Goal: Navigation & Orientation: Find specific page/section

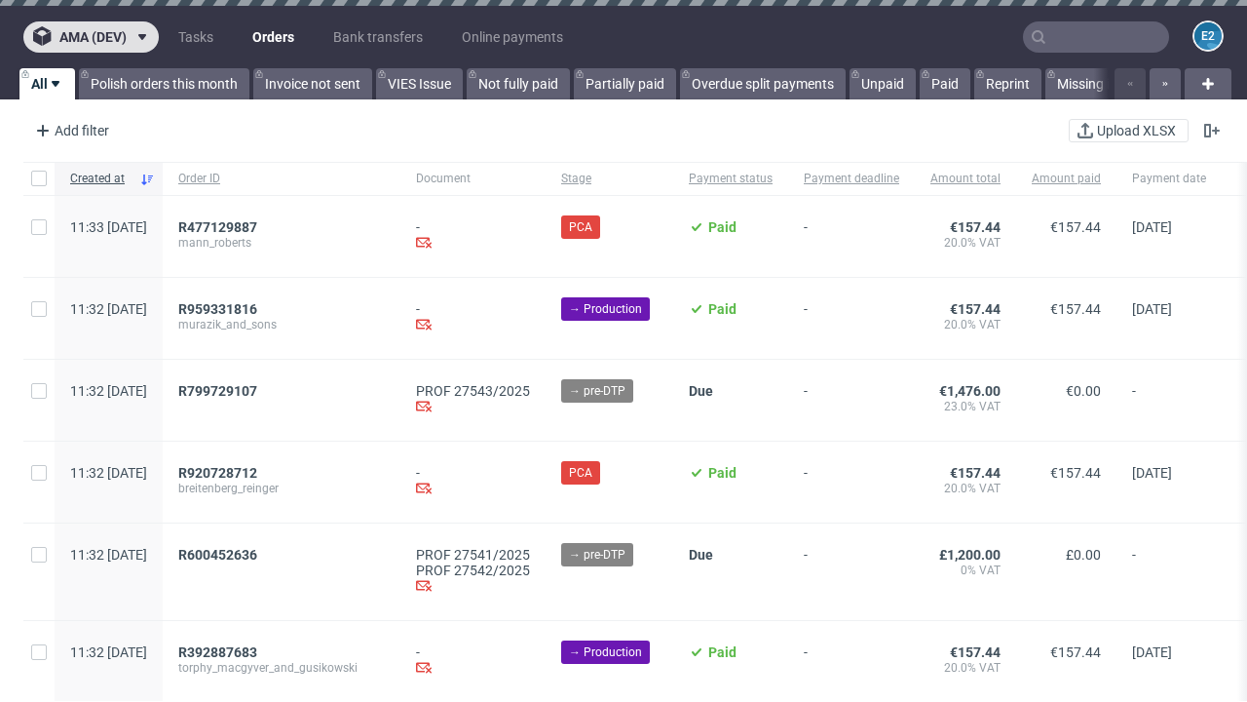
click at [91, 37] on span "ama (dev)" at bounding box center [92, 37] width 67 height 14
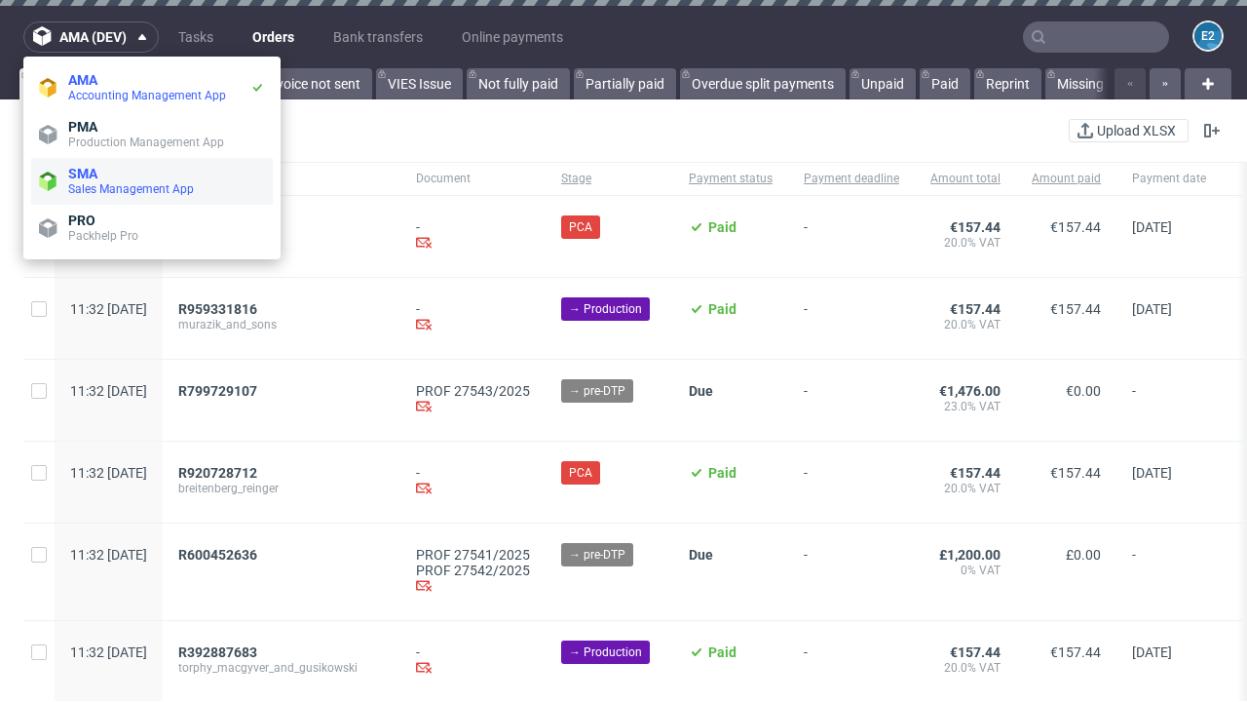
click at [152, 181] on span "Sales Management App" at bounding box center [166, 189] width 197 height 16
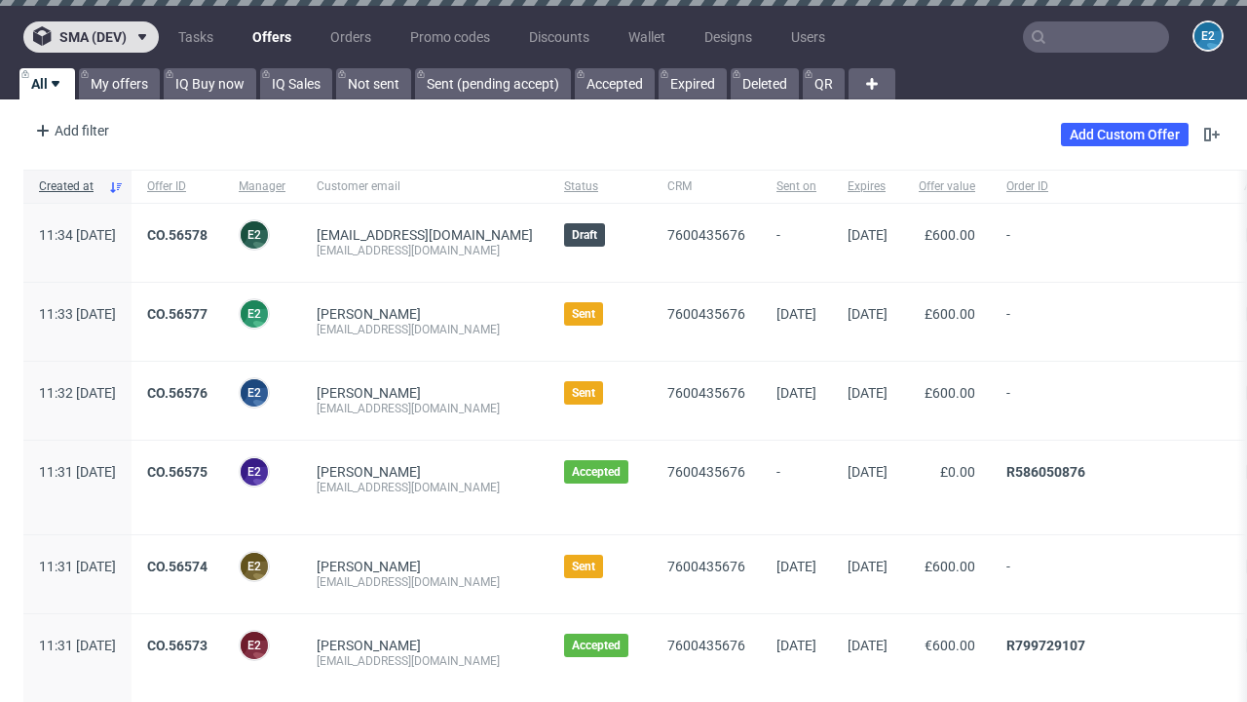
click at [91, 37] on span "sma (dev)" at bounding box center [92, 37] width 67 height 14
